Goal: Task Accomplishment & Management: Manage account settings

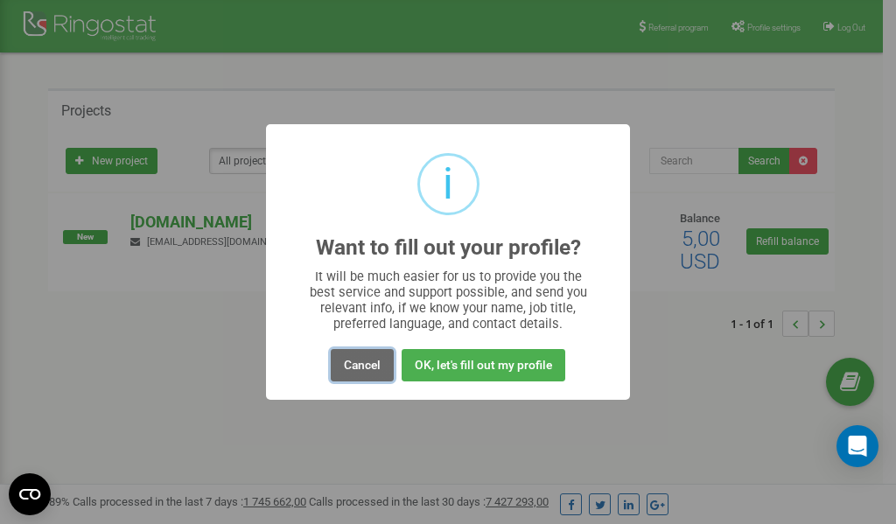
click at [369, 363] on button "Cancel" at bounding box center [362, 365] width 63 height 32
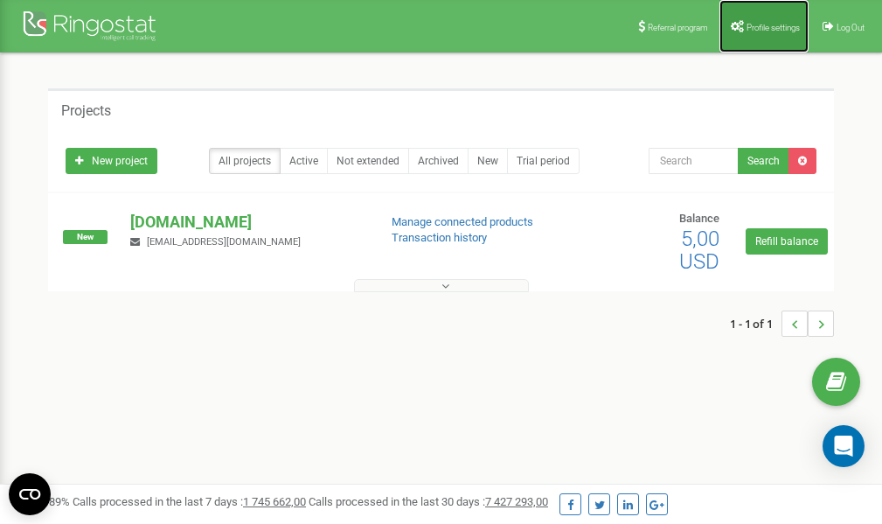
click at [769, 25] on span "Profile settings" at bounding box center [773, 28] width 53 height 10
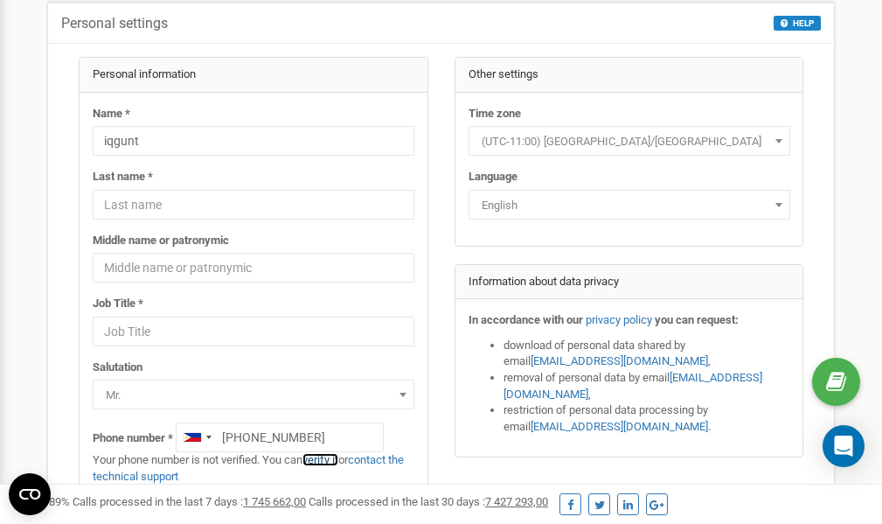
click at [327, 457] on link "verify it" at bounding box center [321, 459] width 36 height 13
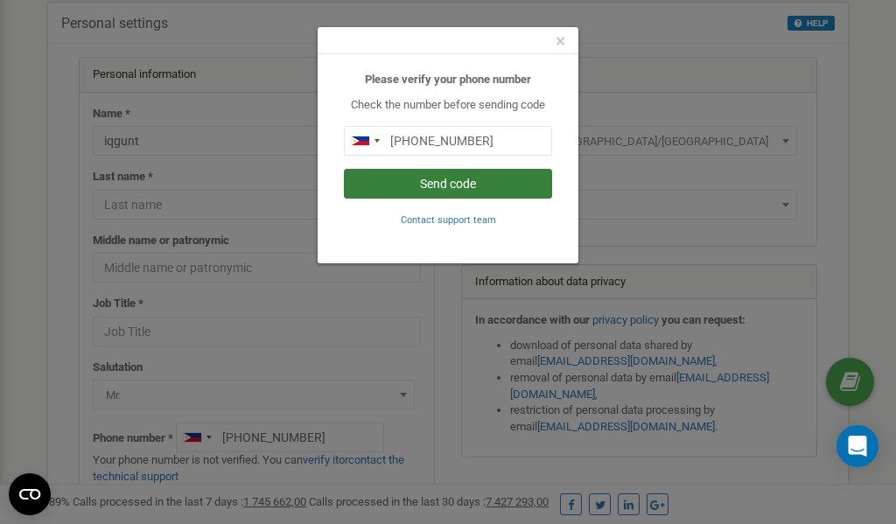
click at [459, 179] on button "Send code" at bounding box center [448, 184] width 208 height 30
